Goal: Task Accomplishment & Management: Complete application form

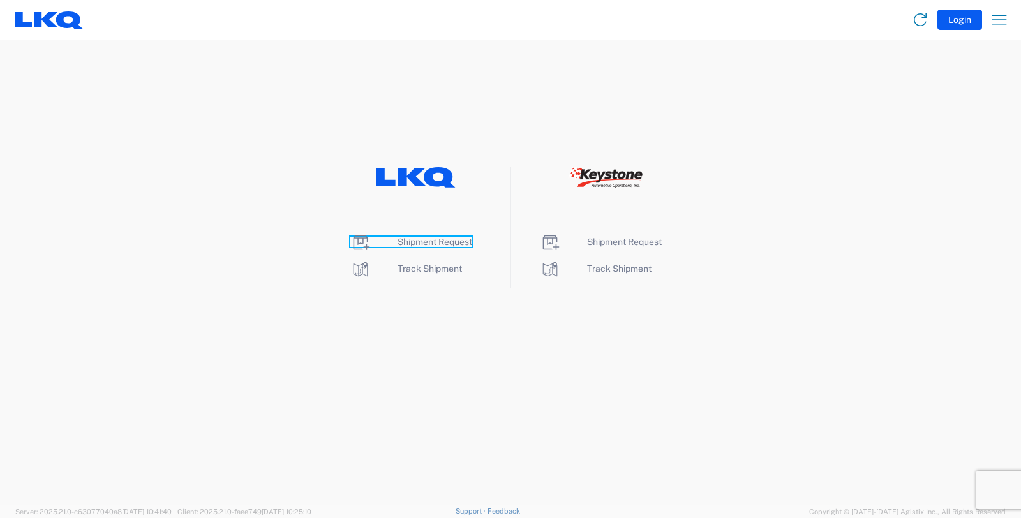
click at [431, 243] on span "Shipment Request" at bounding box center [435, 242] width 75 height 10
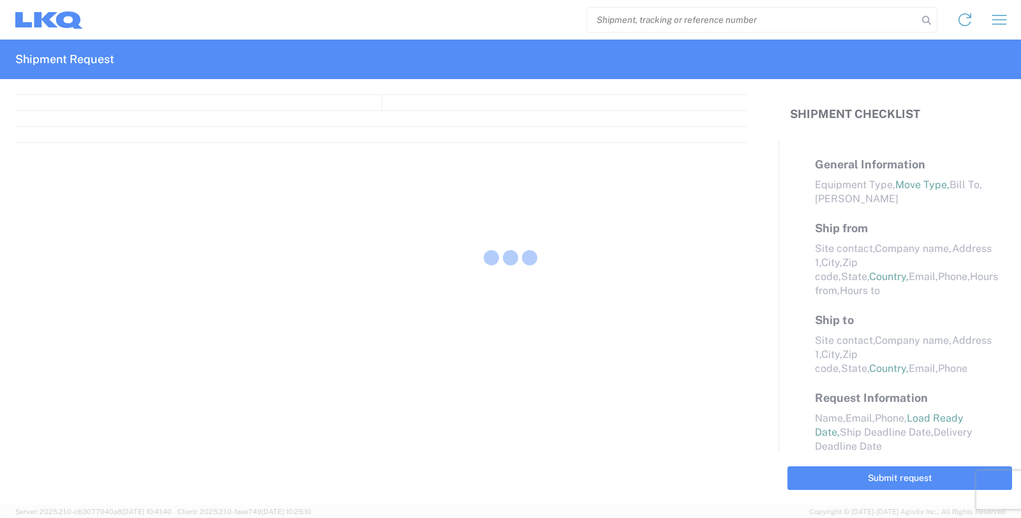
select select "FULL"
select select "LBS"
select select "IN"
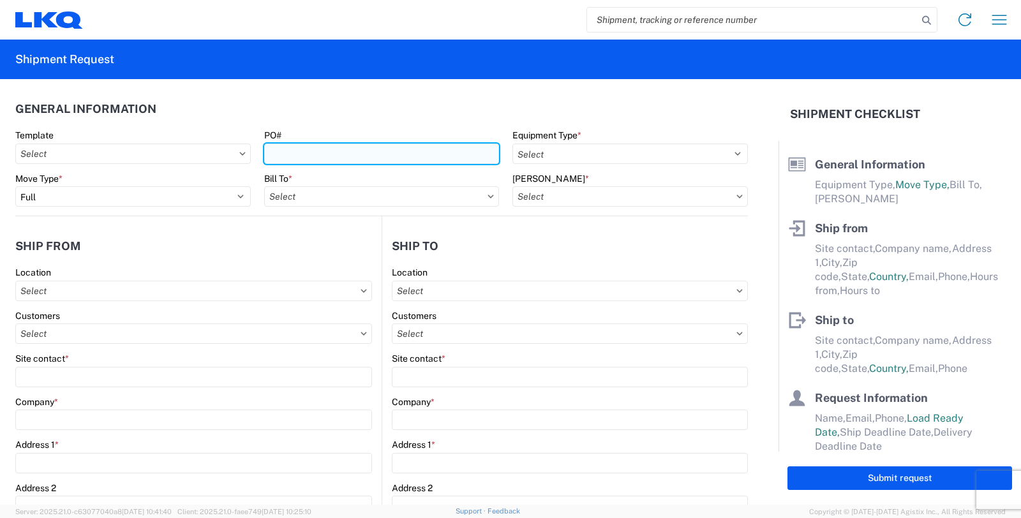
click at [342, 151] on input "PO#" at bounding box center [382, 154] width 236 height 20
type input "GV038521"
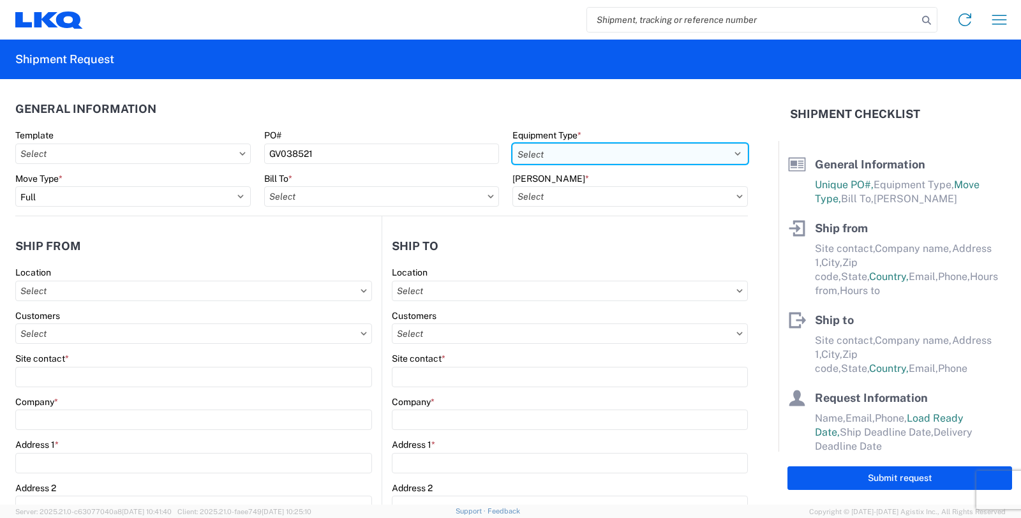
click at [546, 153] on select "Select 53’ Dry Van Flatbed Dropdeck (van) Lowboy (flatbed) Rail" at bounding box center [631, 154] width 236 height 20
select select "STDV"
click at [513, 144] on select "Select 53’ Dry Van Flatbed Dropdeck (van) Lowboy (flatbed) Rail" at bounding box center [631, 154] width 236 height 20
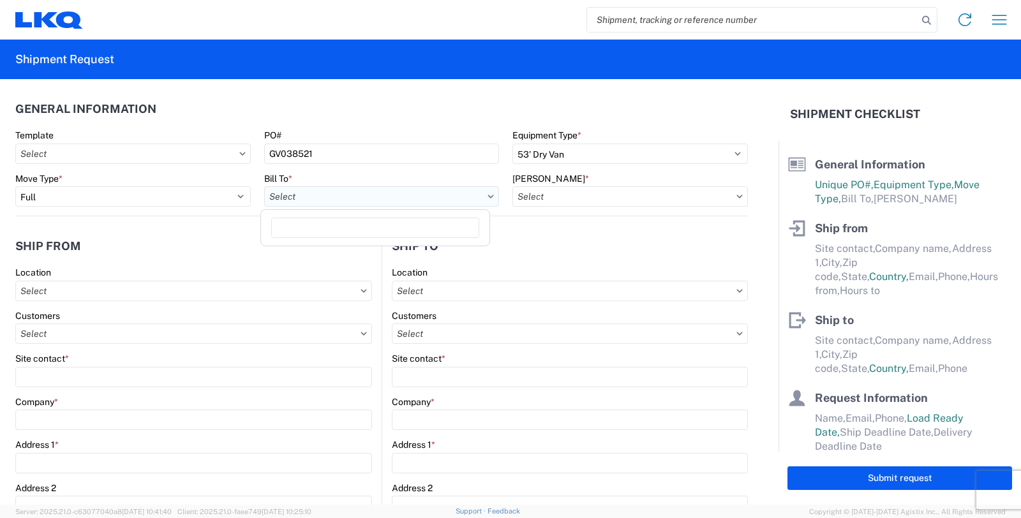
click at [333, 200] on input "text" at bounding box center [382, 196] width 236 height 20
type input "3115"
click at [332, 252] on div "3115 - Greenville [GEOGRAPHIC_DATA] Inventory Recovery" at bounding box center [388, 253] width 249 height 20
type input "3115 - Greenville [GEOGRAPHIC_DATA] Inventory Recovery"
click at [531, 194] on input "text" at bounding box center [631, 196] width 236 height 20
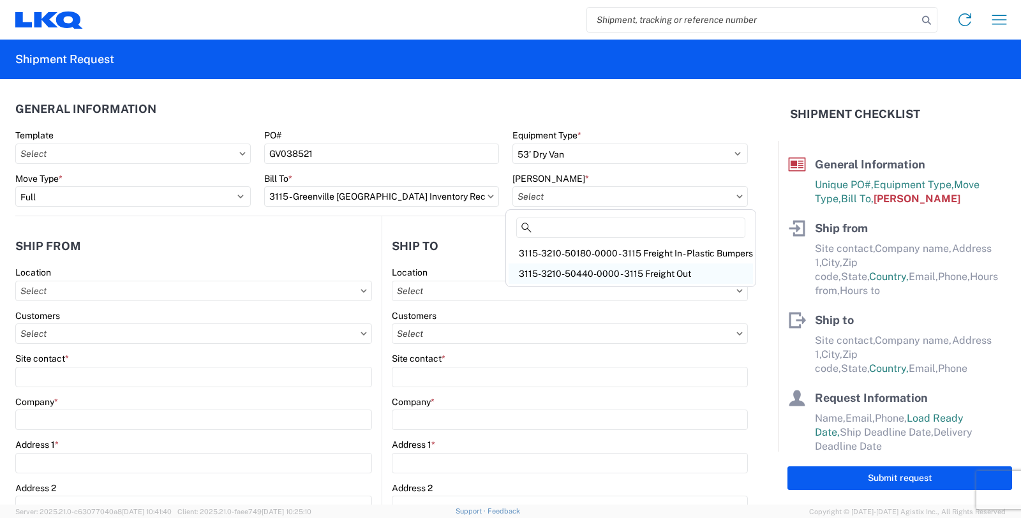
click at [532, 272] on div "3115-3210-50440-0000 - 3115 Freight Out" at bounding box center [631, 274] width 244 height 20
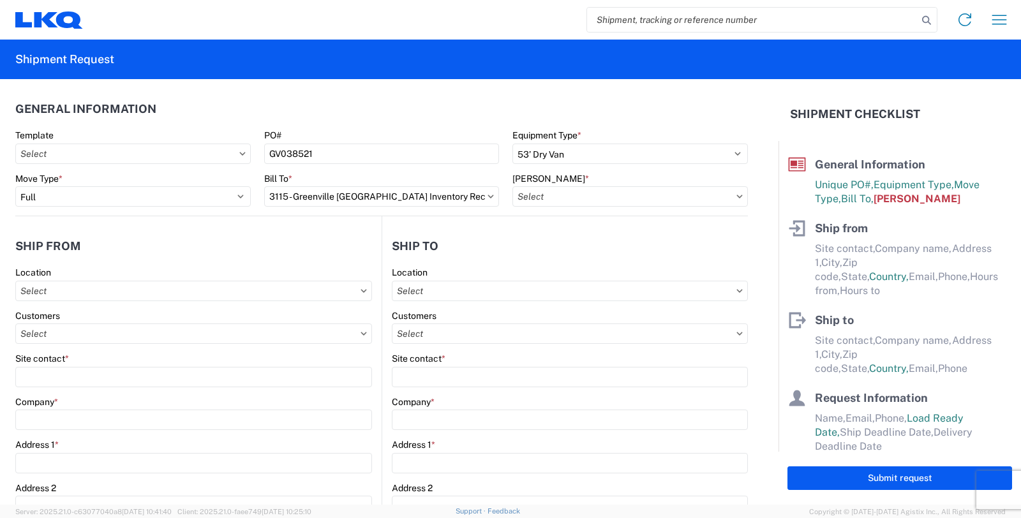
type input "3115-3210-50440-0000 - 3115 Freight Out"
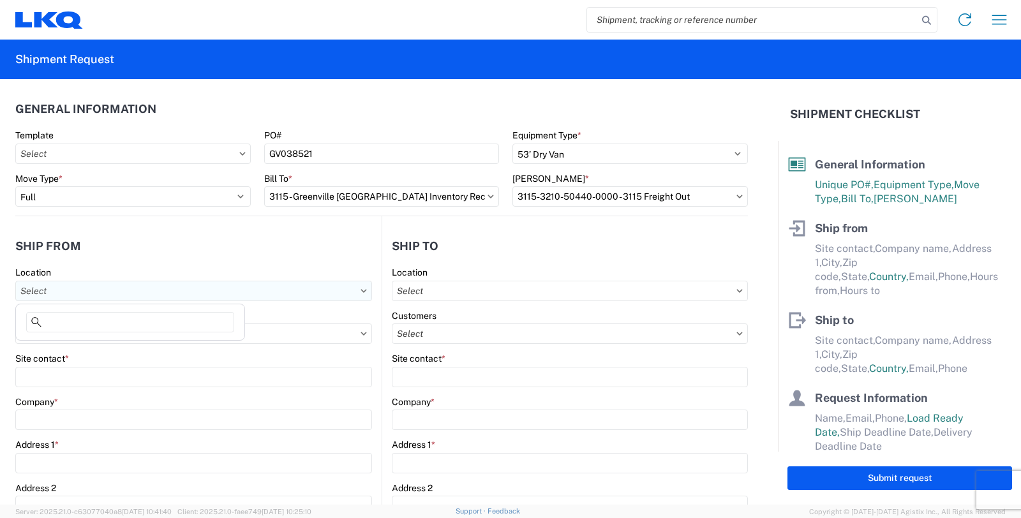
click at [174, 298] on input "text" at bounding box center [193, 291] width 357 height 20
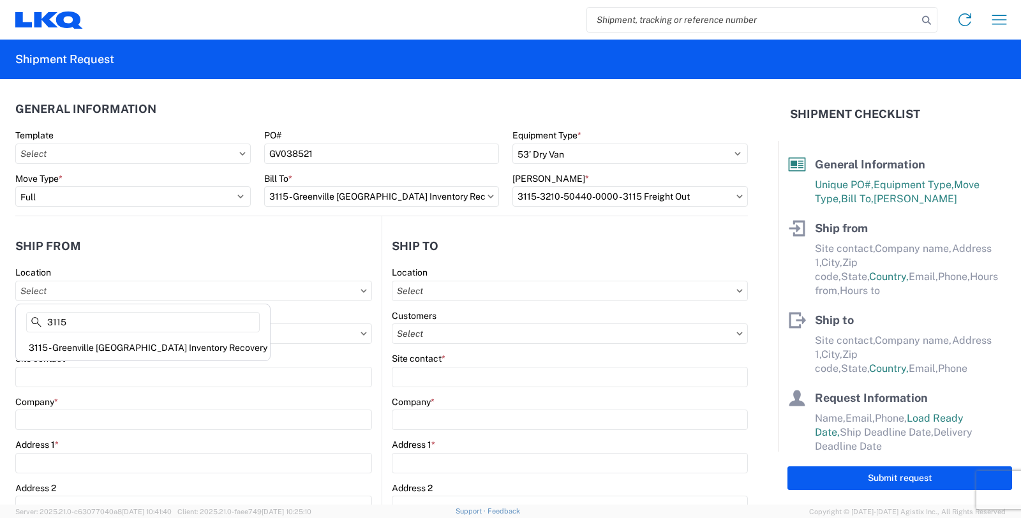
type input "3115"
click at [153, 352] on div "3115 - Greenville [GEOGRAPHIC_DATA] Inventory Recovery" at bounding box center [143, 348] width 249 height 20
type input "3115 - Greenville [GEOGRAPHIC_DATA] Inventory Recovery"
type input "LKQ Corporation"
type input "[STREET_ADDRESS][PERSON_NAME]"
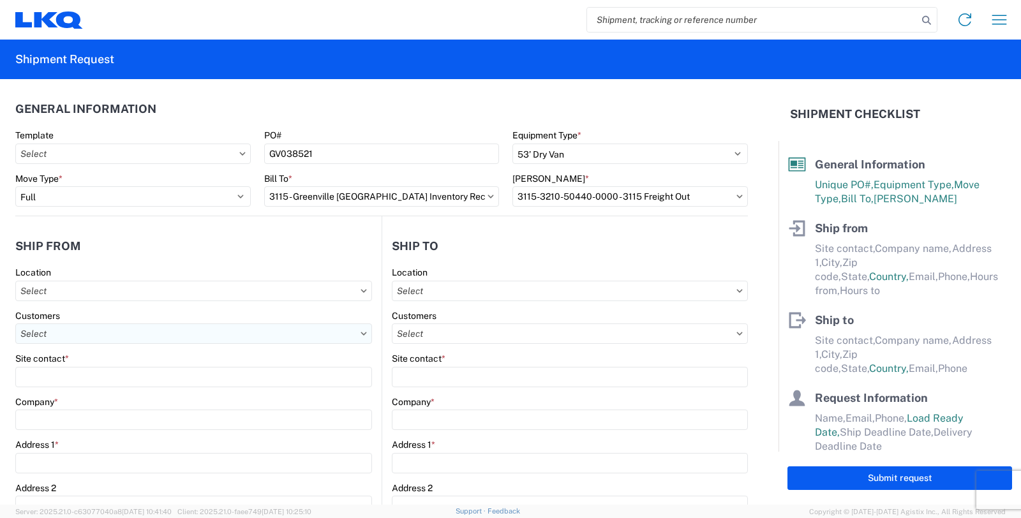
type input "[GEOGRAPHIC_DATA]"
type input "48838"
select select "MI"
select select "US"
type input "06:00"
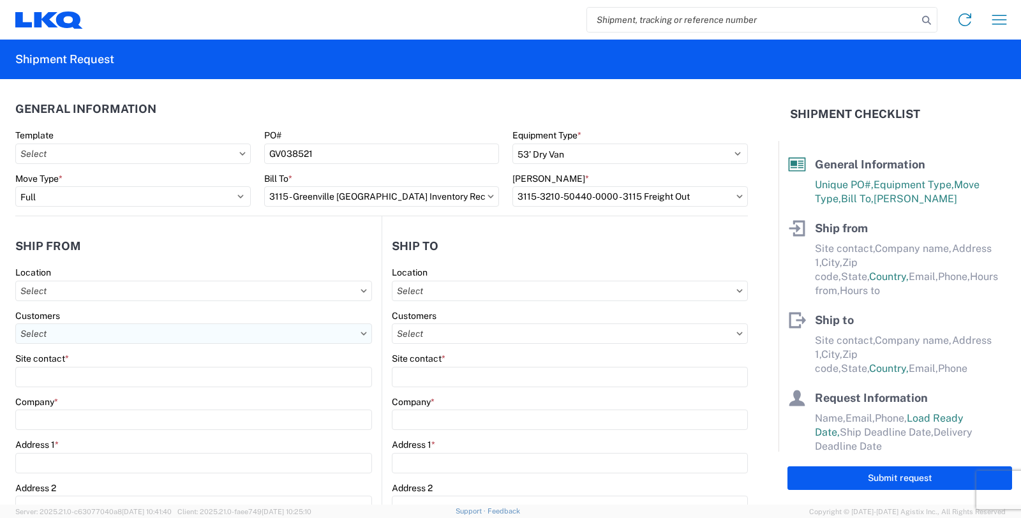
type input "14:30"
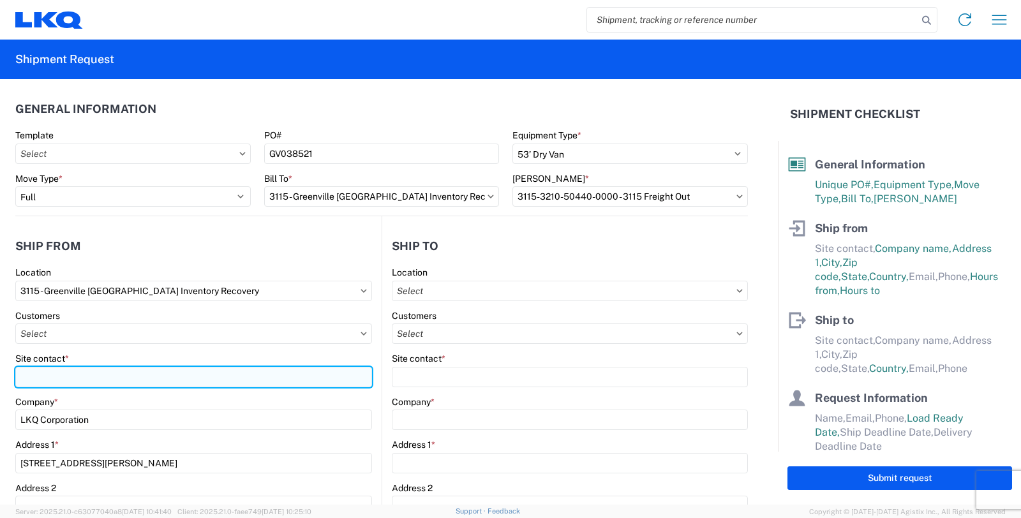
click at [92, 369] on input "Site contact *" at bounding box center [193, 377] width 357 height 20
type input "[PERSON_NAME]"
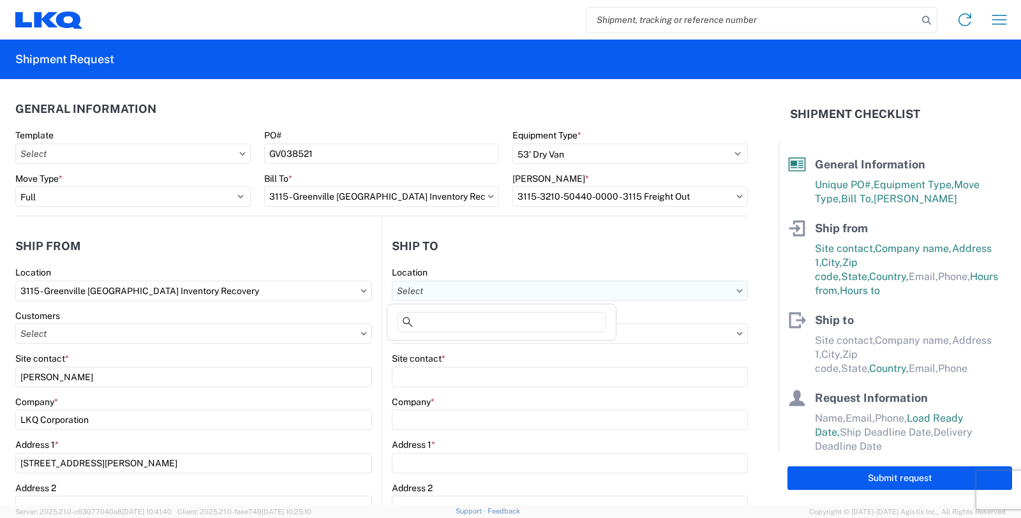
click at [479, 289] on input "text" at bounding box center [570, 291] width 356 height 20
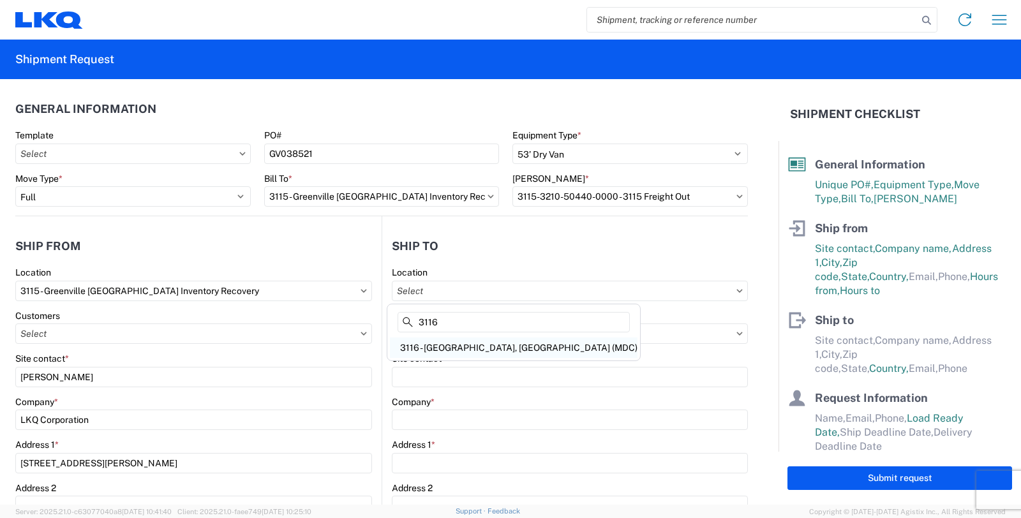
type input "3116"
click at [479, 348] on div "3116 - [GEOGRAPHIC_DATA], [GEOGRAPHIC_DATA] (MDC)" at bounding box center [514, 348] width 248 height 20
type input "3116 - [GEOGRAPHIC_DATA], [GEOGRAPHIC_DATA] (MDC)"
type input "[DEMOGRAPHIC_DATA][PERSON_NAME]"
type input "LKQ Corporation"
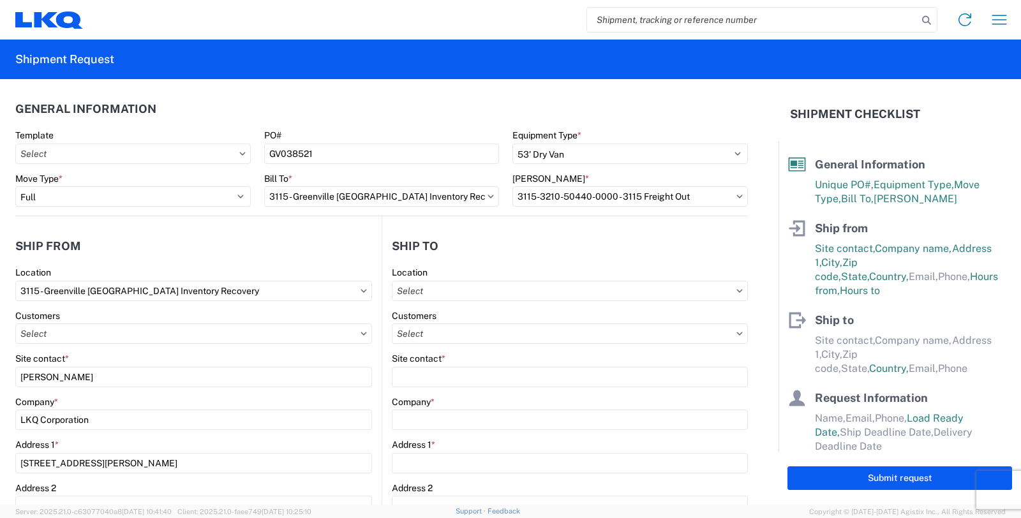
type input "[STREET_ADDRESS]"
type input "[GEOGRAPHIC_DATA]"
type input "49508"
select select "US"
type input "[PERSON_NAME][EMAIL_ADDRESS][DOMAIN_NAME]"
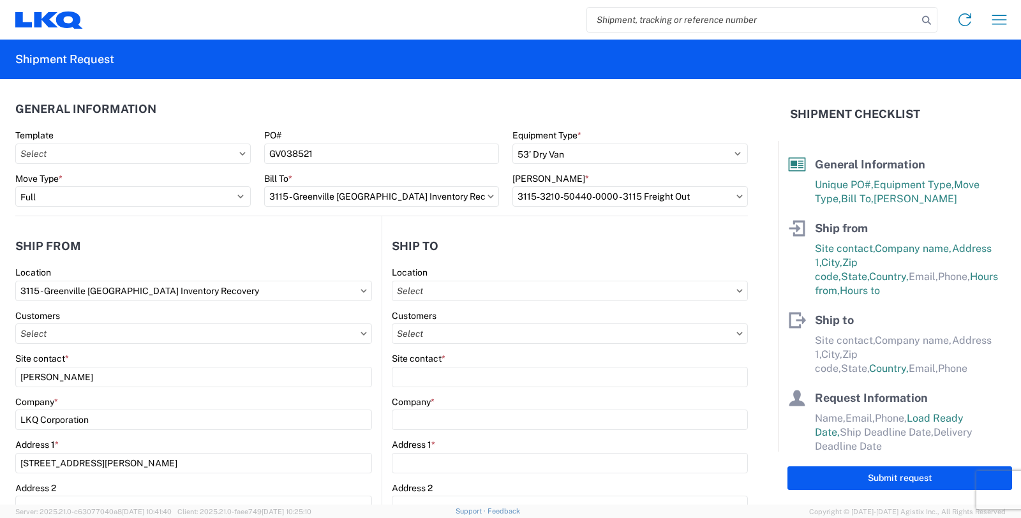
type input "[PHONE_NUMBER]"
type input "06:00"
type input "13:00"
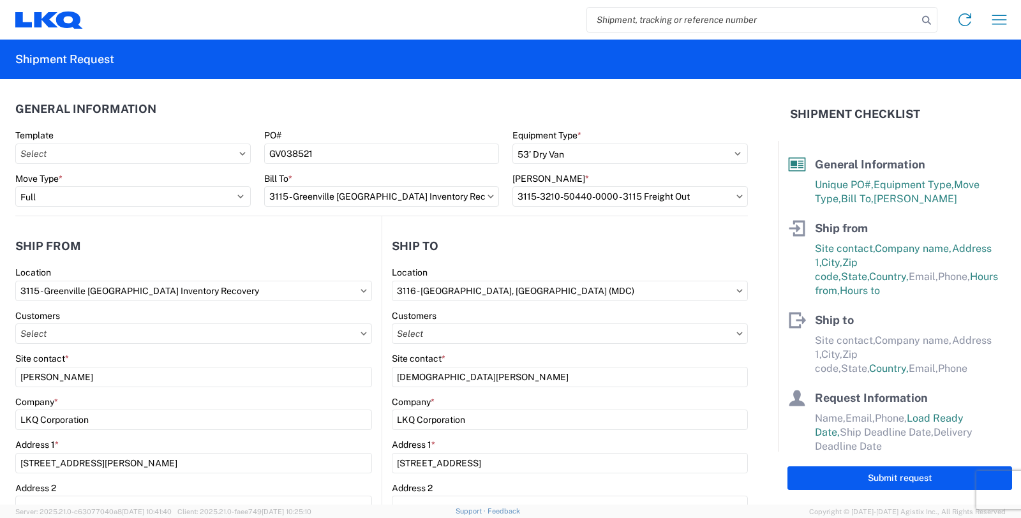
select select
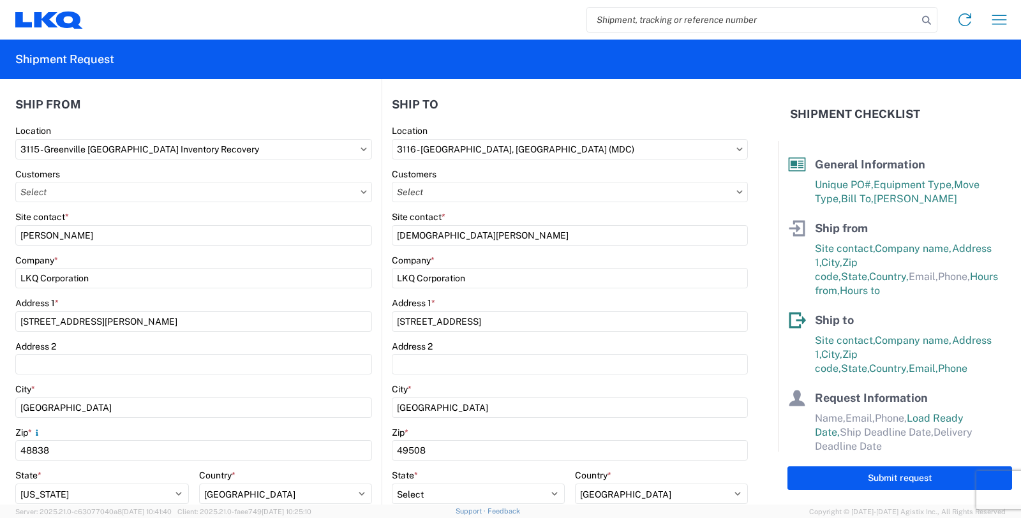
scroll to position [213, 0]
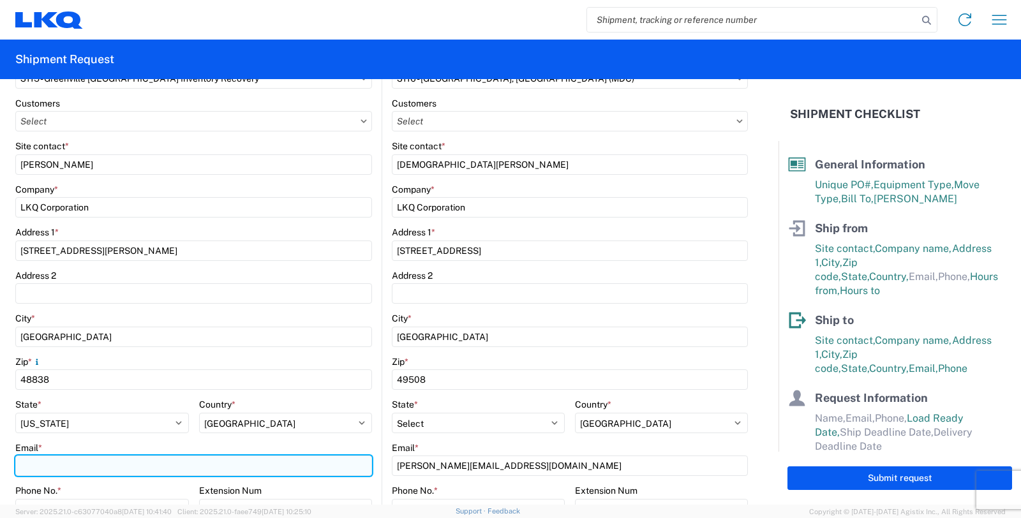
click at [88, 465] on input "Email *" at bounding box center [193, 466] width 357 height 20
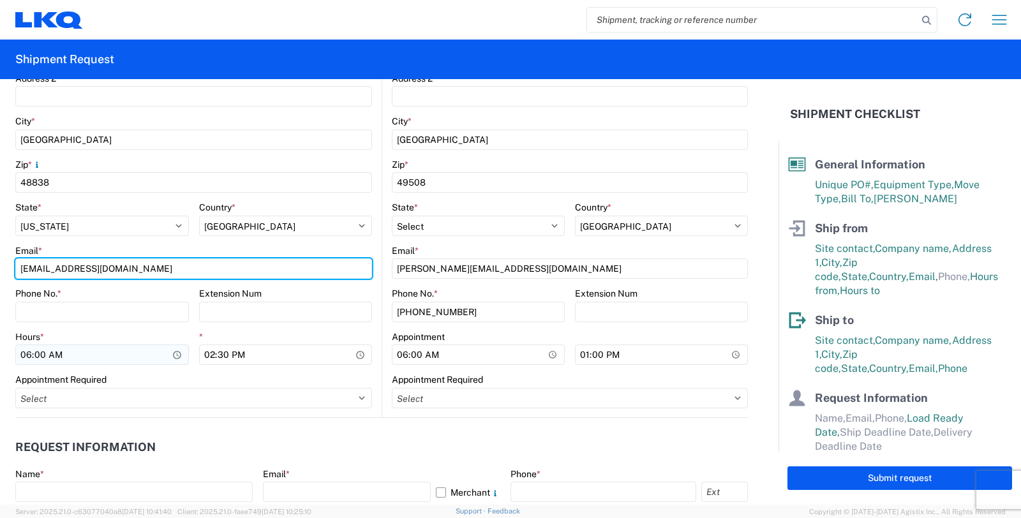
scroll to position [425, 0]
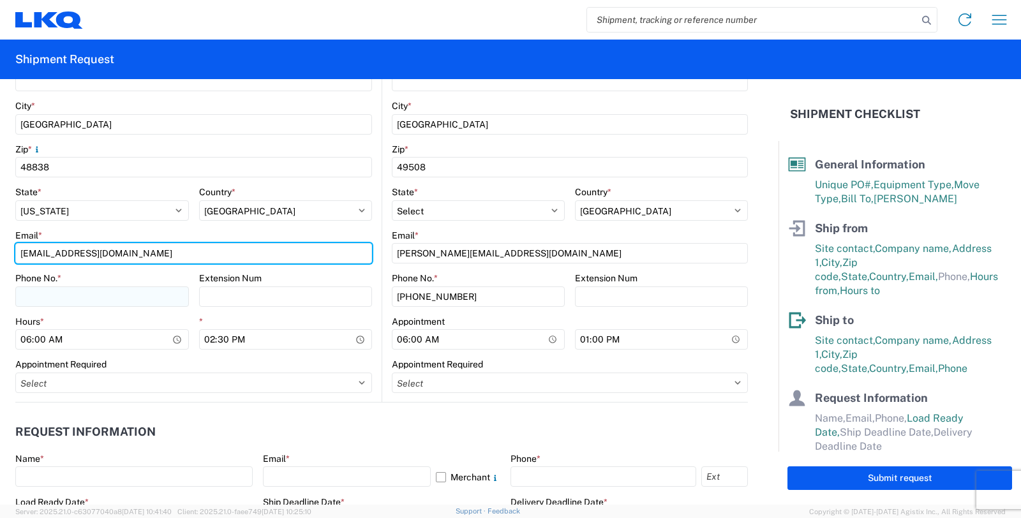
type input "[EMAIL_ADDRESS][DOMAIN_NAME]"
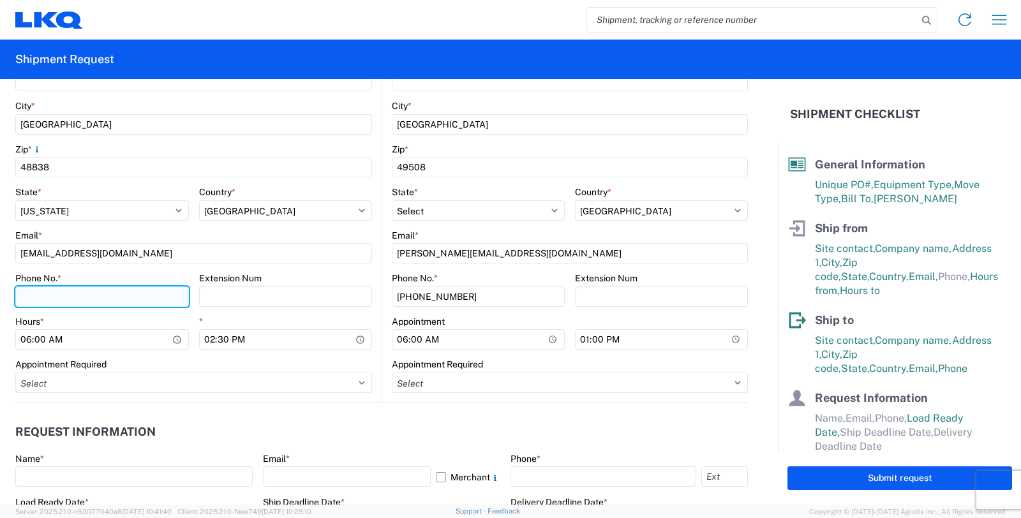
click at [56, 297] on input "Phone No. *" at bounding box center [102, 297] width 174 height 20
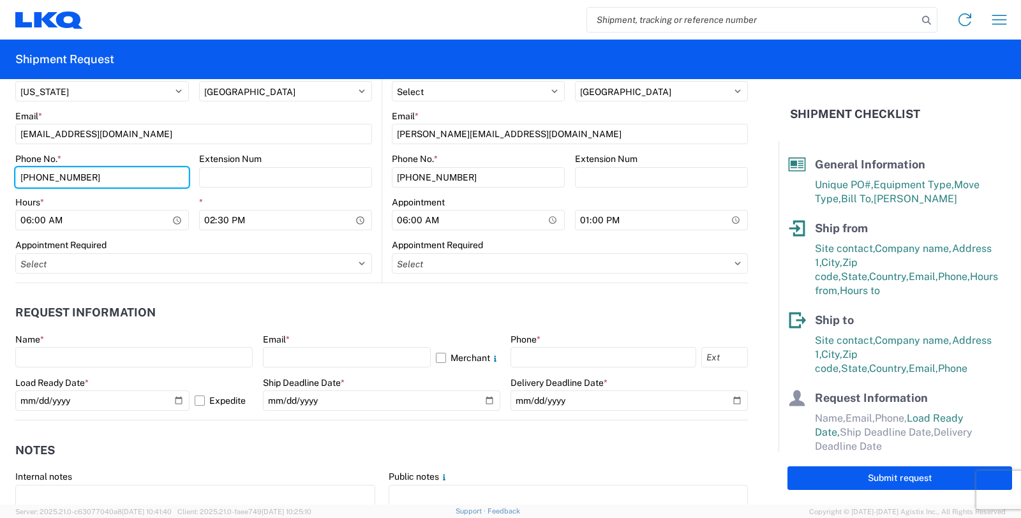
scroll to position [567, 0]
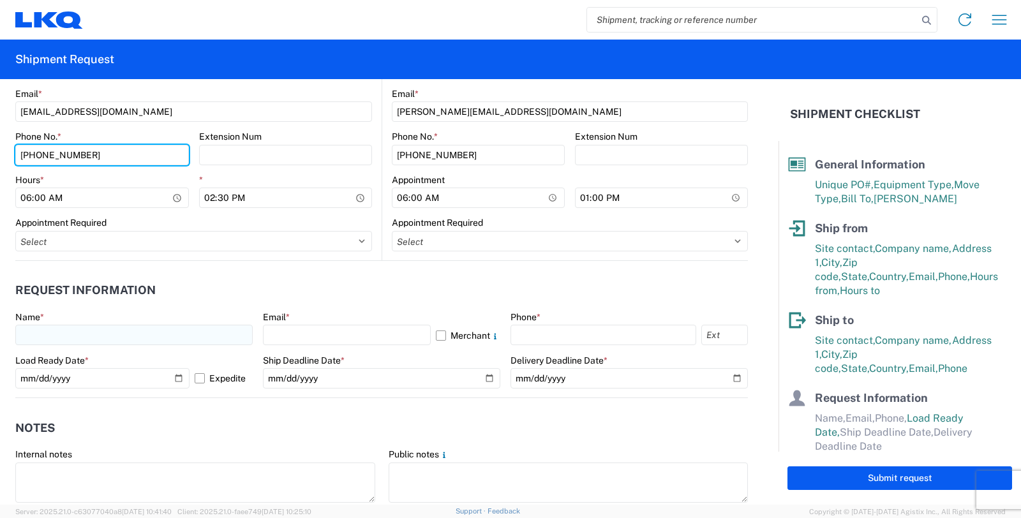
type input "[PHONE_NUMBER]"
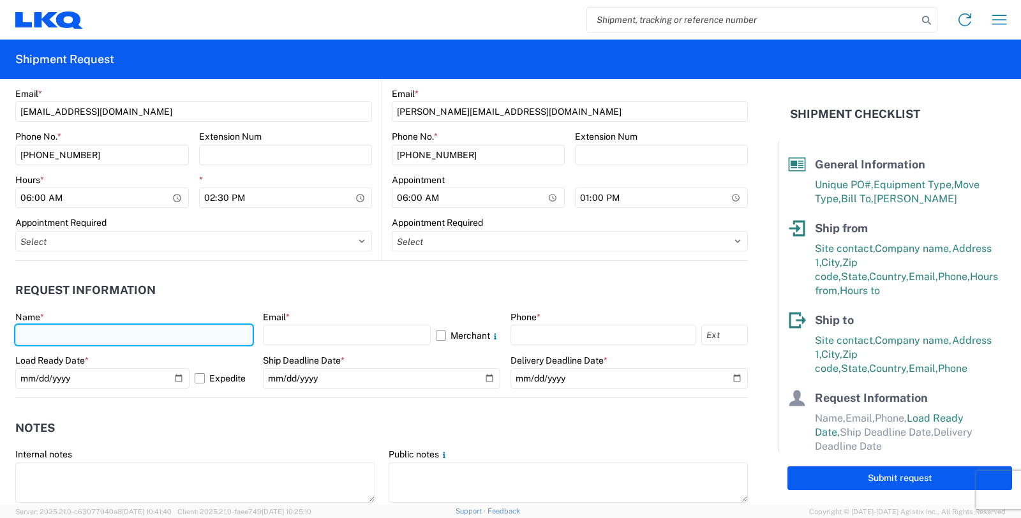
click at [75, 327] on input "text" at bounding box center [133, 335] width 237 height 20
type input "[PERSON_NAME]"
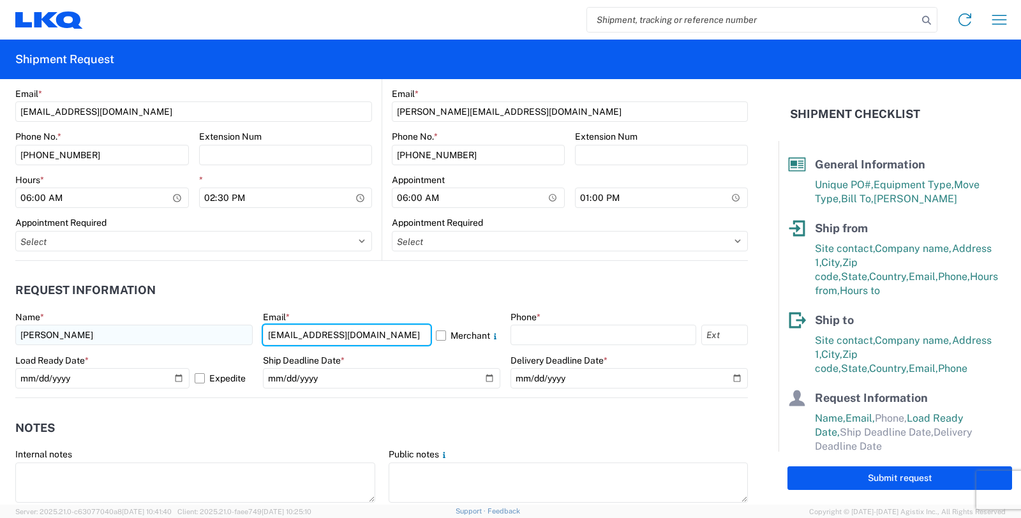
type input "[EMAIL_ADDRESS][DOMAIN_NAME]"
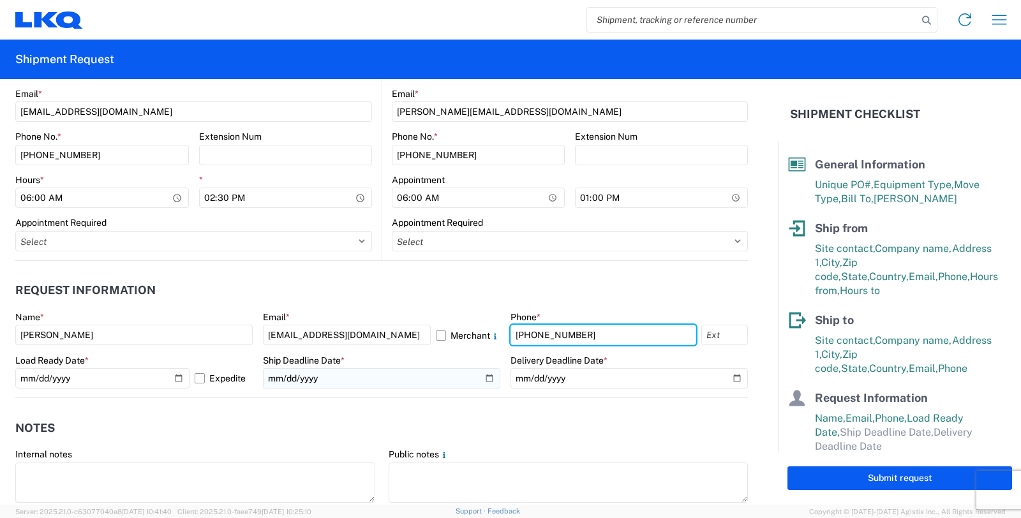
type input "[PHONE_NUMBER]"
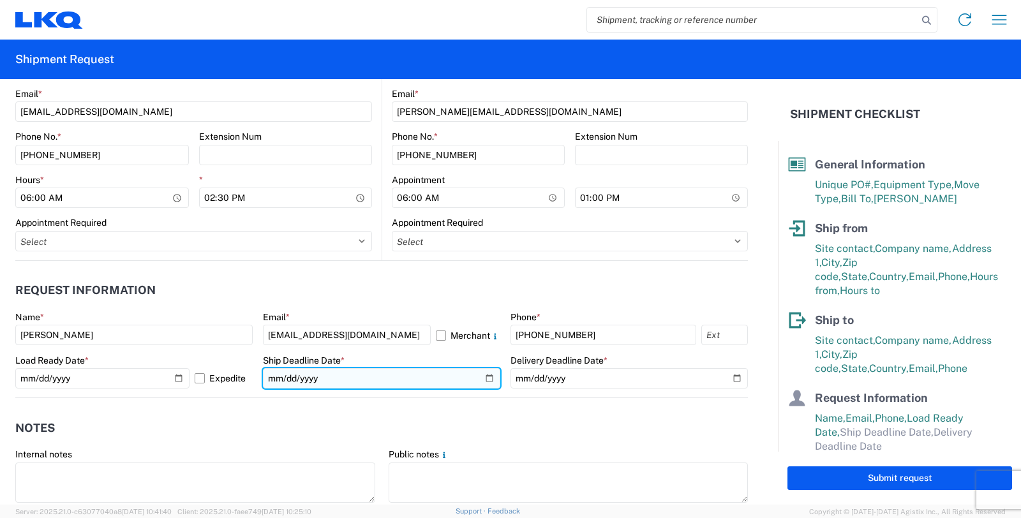
click at [482, 377] on input "date" at bounding box center [381, 378] width 237 height 20
type input "[DATE]"
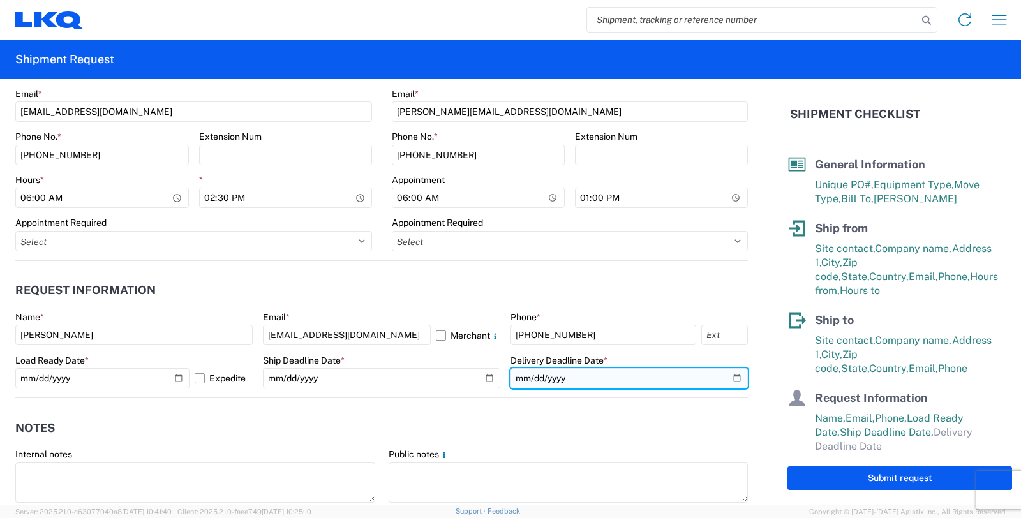
click at [722, 379] on input "date" at bounding box center [629, 378] width 237 height 20
type input "[DATE]"
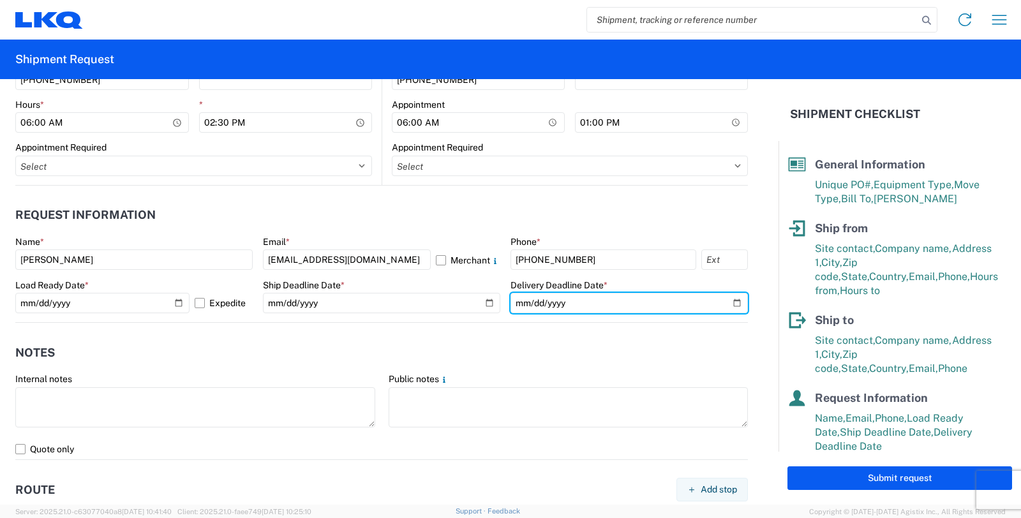
scroll to position [709, 0]
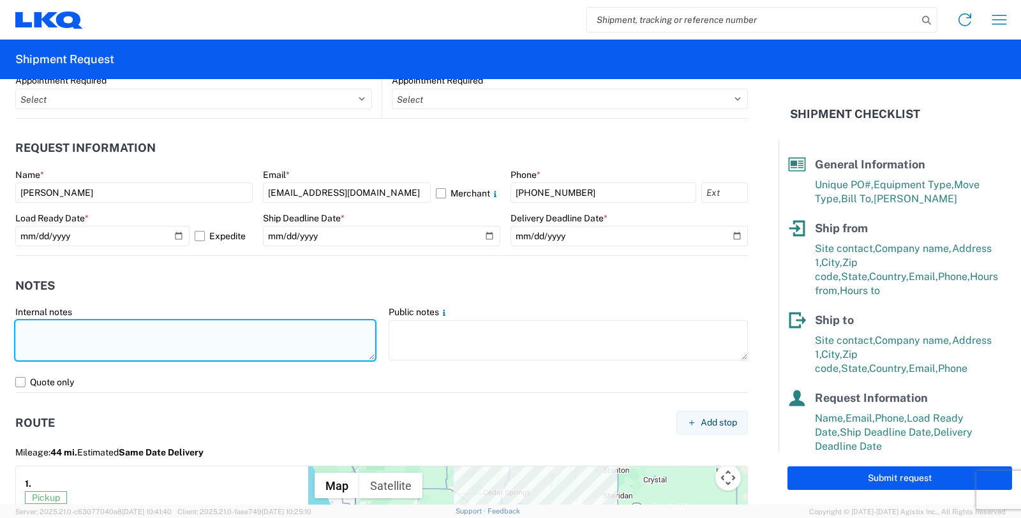
click at [211, 338] on textarea at bounding box center [195, 340] width 360 height 40
paste textarea "The staged/loaded trailer belongs to Omni. Please assign the load to this carri…"
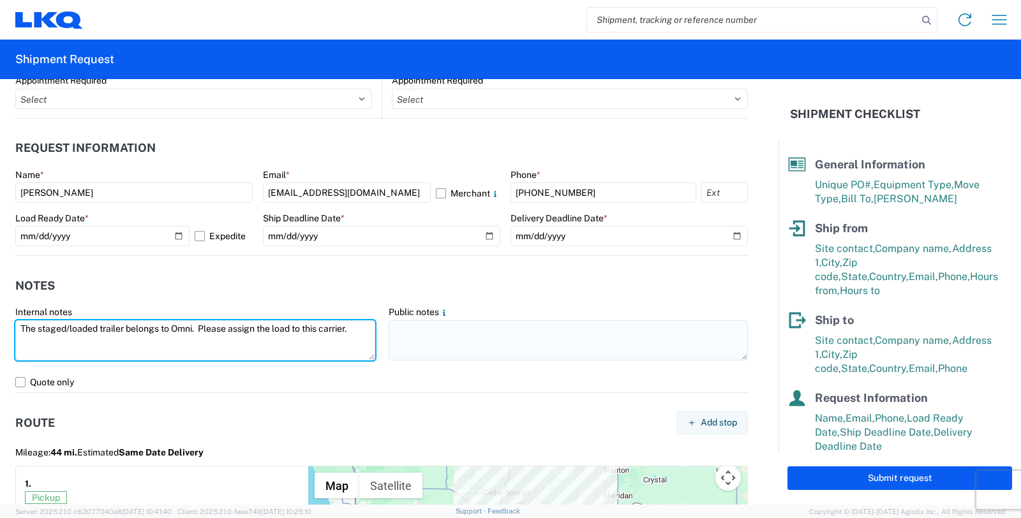
type textarea "The staged/loaded trailer belongs to Omni. Please assign the load to this carri…"
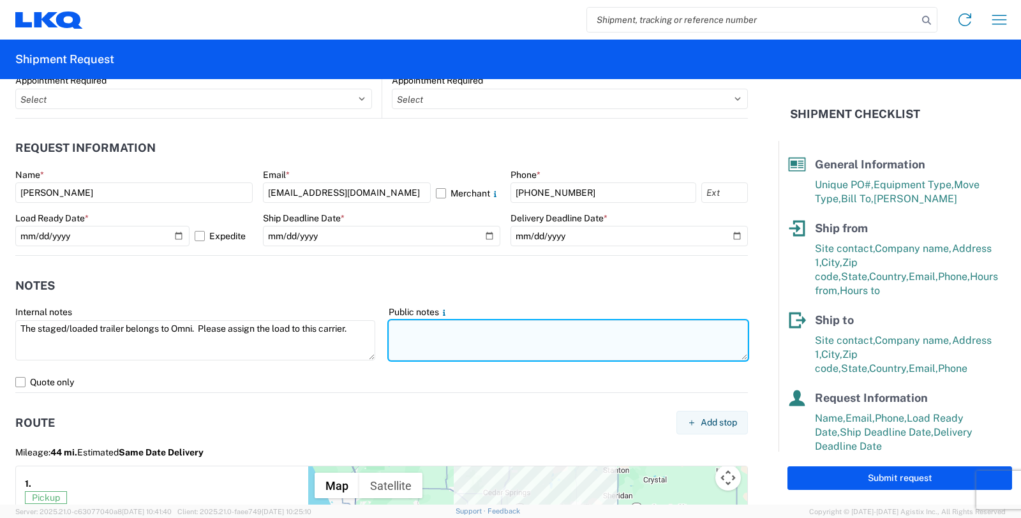
click at [454, 336] on textarea at bounding box center [569, 340] width 360 height 40
paste textarea "Please bring an empty trailer to swap with this trailer # XXXXXX"
click at [642, 326] on textarea "Please bring an empty trailer to swap with this trailer # XXXXXX" at bounding box center [569, 340] width 360 height 40
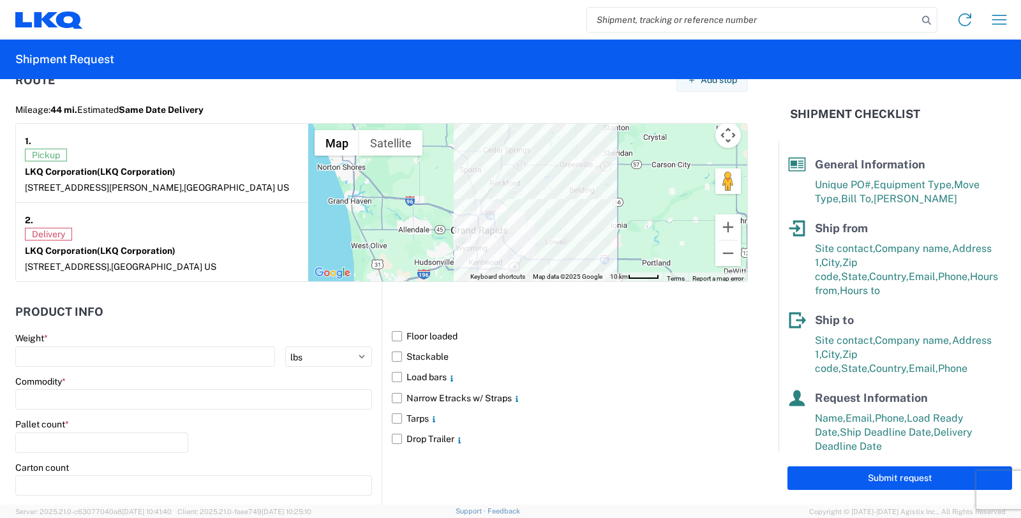
scroll to position [1064, 0]
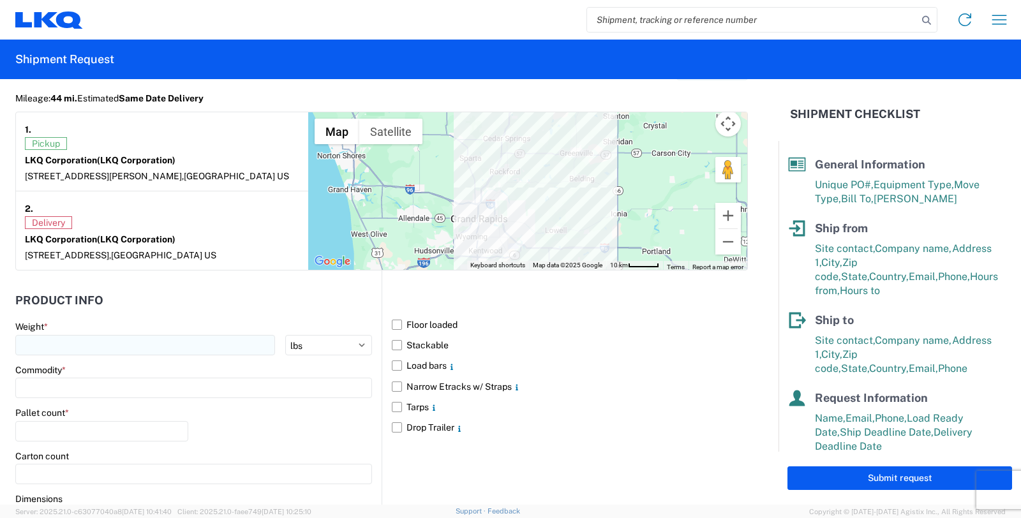
type textarea "Please bring an empty trailer to swap with this trailer # SW99004."
click at [91, 339] on input "number" at bounding box center [145, 345] width 260 height 20
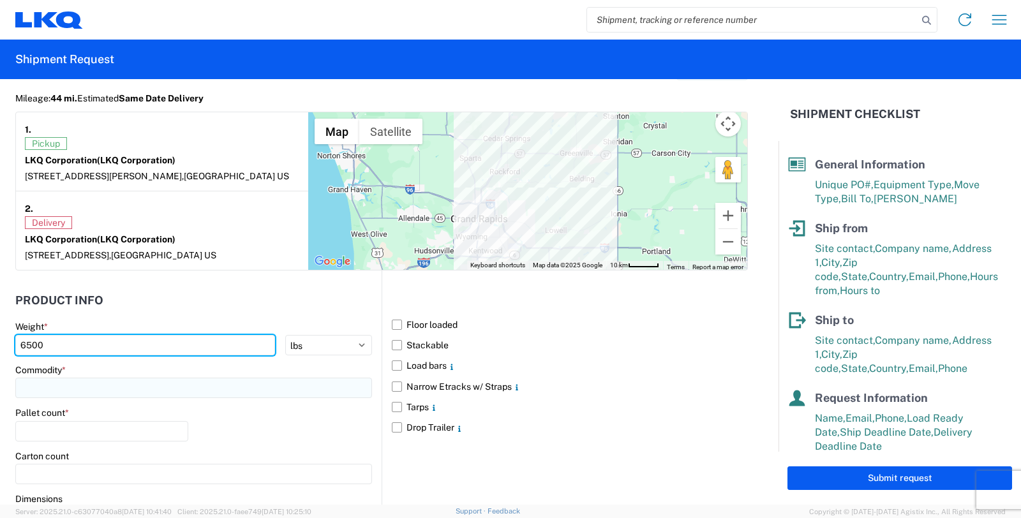
type input "6500"
click at [54, 391] on input at bounding box center [193, 388] width 357 height 20
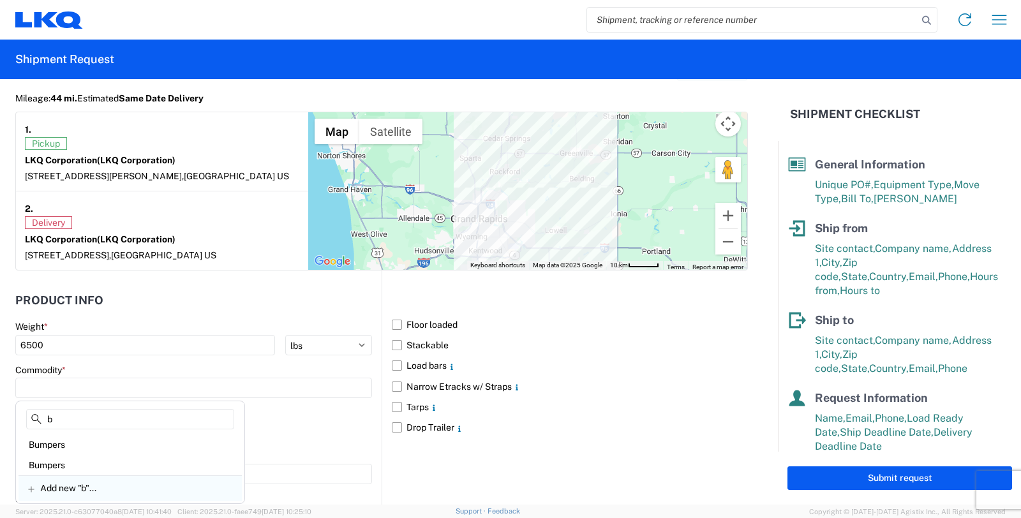
type input "b"
click at [59, 445] on div "Bumpers" at bounding box center [130, 445] width 223 height 20
type input "Bumpers"
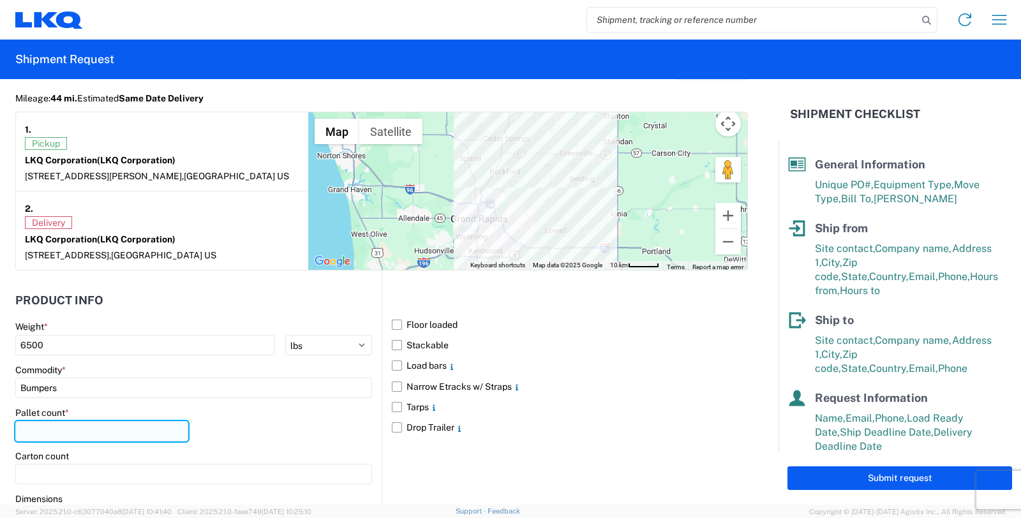
click at [82, 425] on input "number" at bounding box center [101, 431] width 173 height 20
type input "16"
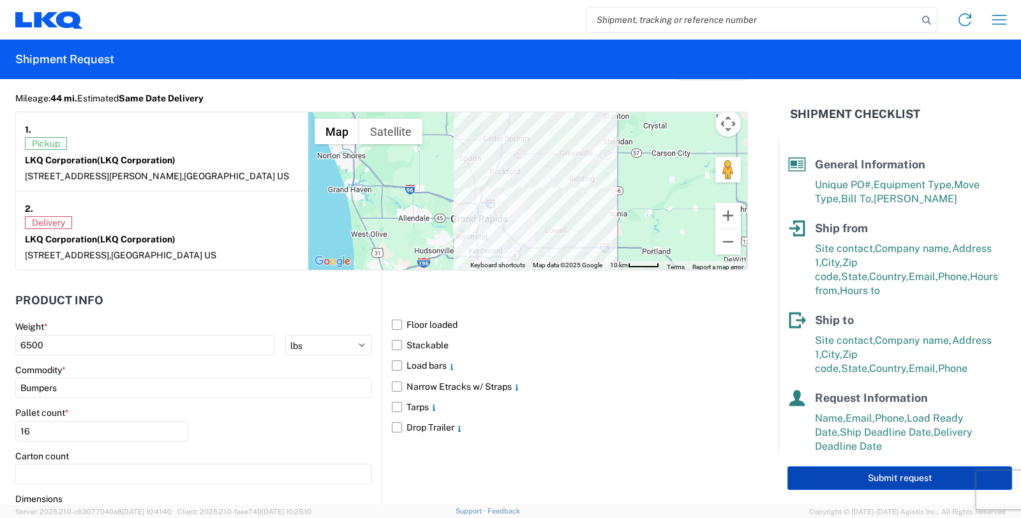
click at [873, 477] on button "Submit request" at bounding box center [900, 479] width 225 height 24
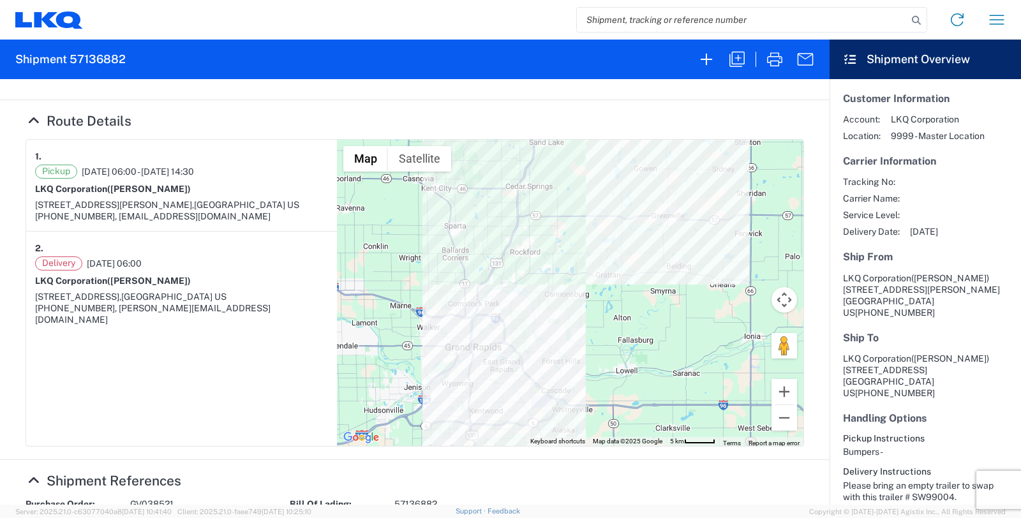
scroll to position [103, 0]
